Goal: Information Seeking & Learning: Learn about a topic

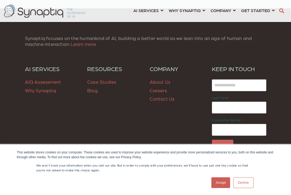
scroll to position [746, 0]
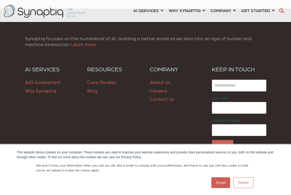
click at [163, 84] on link "About Us" at bounding box center [160, 82] width 21 height 6
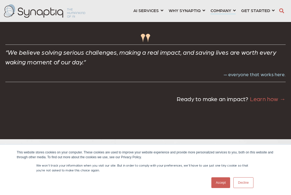
scroll to position [1359, 0]
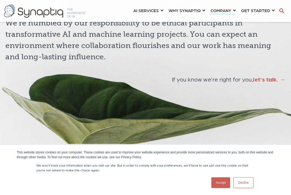
click at [219, 182] on link "Accept" at bounding box center [220, 182] width 19 height 11
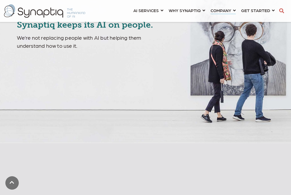
scroll to position [0, 0]
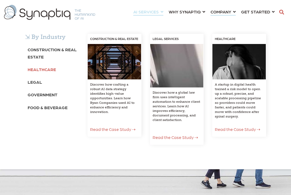
click at [49, 69] on b "Healthcare" at bounding box center [42, 69] width 28 height 5
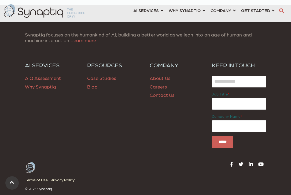
scroll to position [1543, 0]
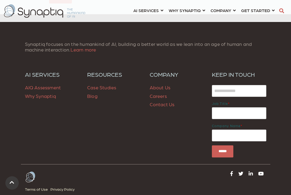
click at [157, 84] on link "About Us" at bounding box center [160, 87] width 21 height 6
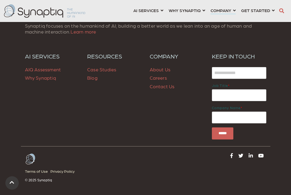
scroll to position [2041, 0]
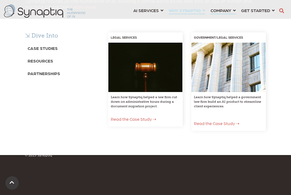
click at [189, 19] on div "⇲ Dive Into Case Studies Resources Partnerships LEGAL SERVICES Learn how Synapt…" at bounding box center [145, 87] width 291 height 136
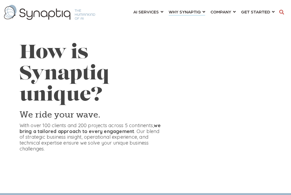
click at [69, 17] on img at bounding box center [49, 12] width 91 height 15
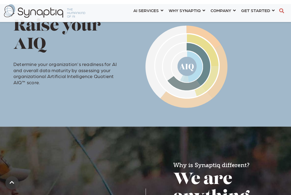
scroll to position [249, 0]
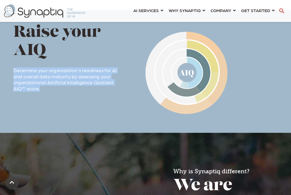
drag, startPoint x: 14, startPoint y: 72, endPoint x: 40, endPoint y: 90, distance: 32.0
click at [40, 90] on p "Determine your organization's readiness for AI and overall data maturity by ass…" at bounding box center [67, 76] width 109 height 30
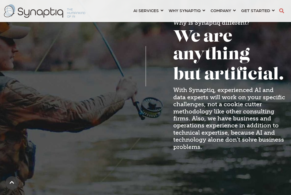
scroll to position [397, 0]
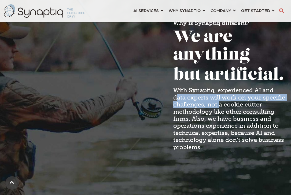
drag, startPoint x: 177, startPoint y: 95, endPoint x: 219, endPoint y: 106, distance: 43.7
click at [219, 106] on span "With Synaptiq, experienced AI and data experts will work on your specific chall…" at bounding box center [229, 119] width 112 height 64
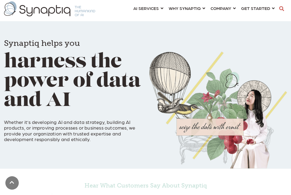
scroll to position [0, 0]
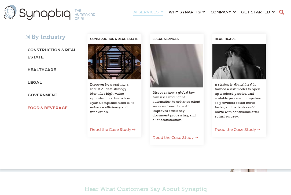
click at [53, 107] on b "Food & Beverage" at bounding box center [48, 107] width 40 height 5
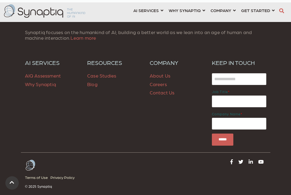
scroll to position [1018, 0]
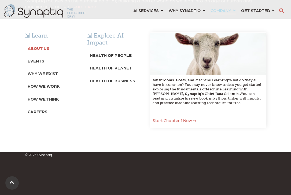
click at [45, 47] on b "About Us" at bounding box center [39, 48] width 22 height 5
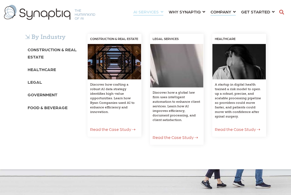
click at [227, 127] on span "Read the Case Study ⇢" at bounding box center [237, 129] width 45 height 5
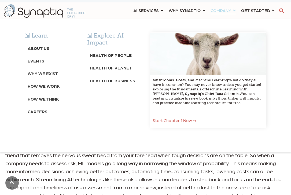
scroll to position [336, 0]
